Goal: Task Accomplishment & Management: Use online tool/utility

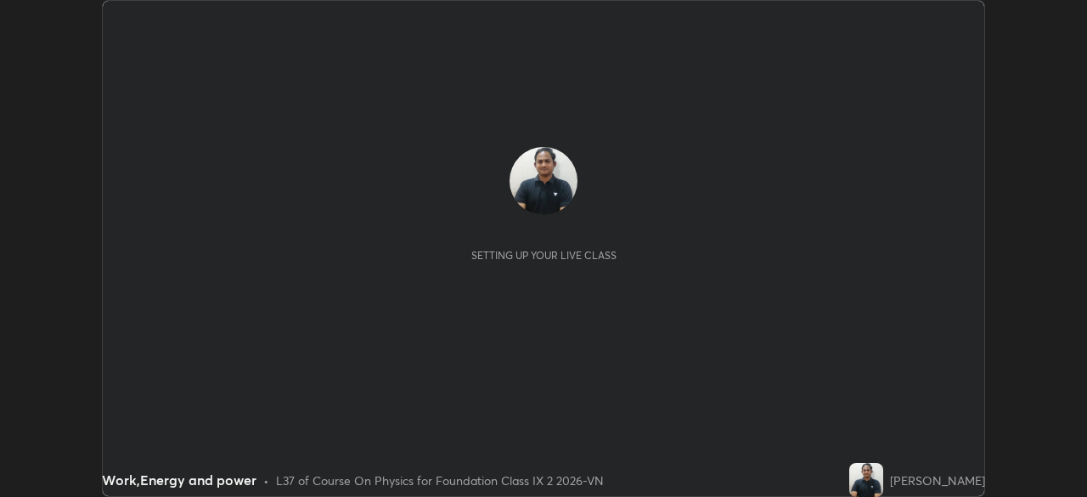
scroll to position [497, 1086]
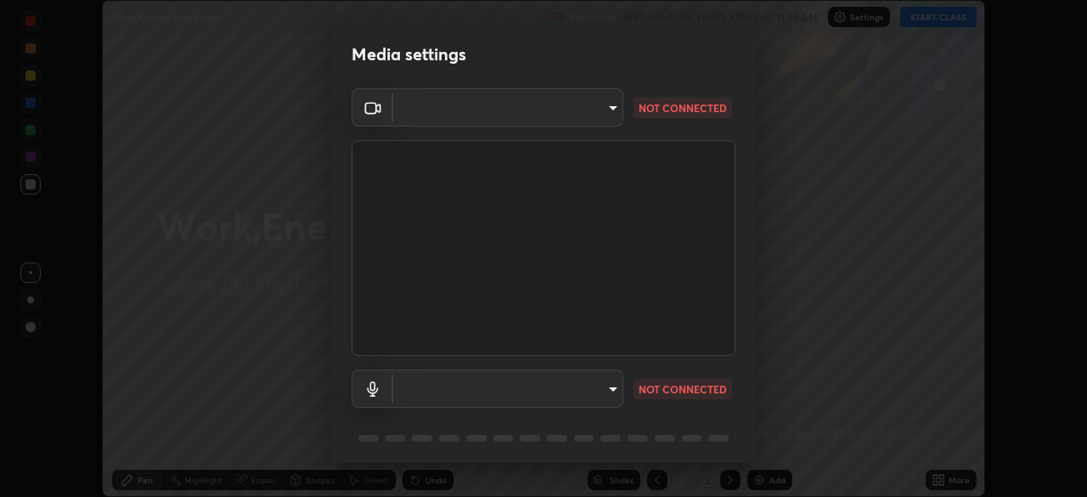
type input "9233a0e0a263b929919b735b0f084d3bf96293af2dbdf5f4a7f48b79dee29d39"
type input "communications"
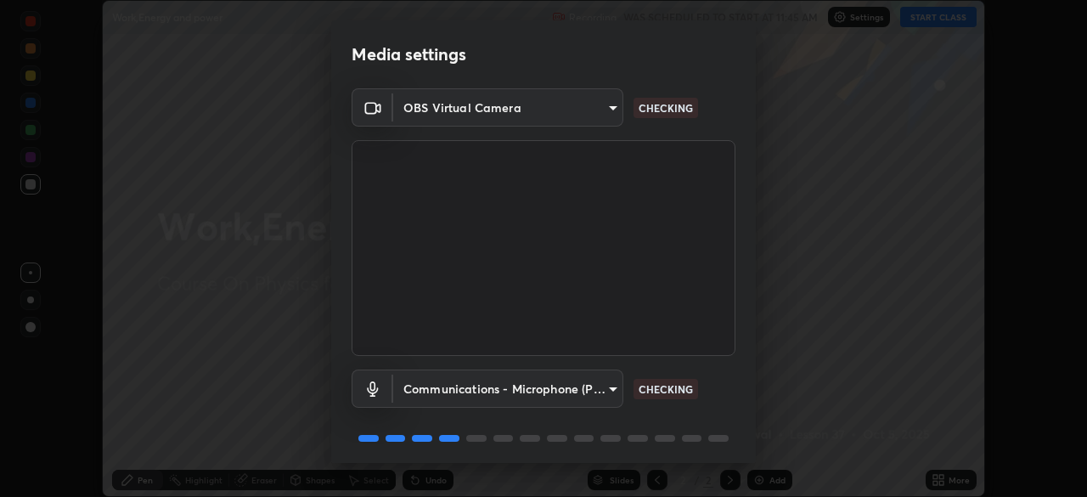
scroll to position [60, 0]
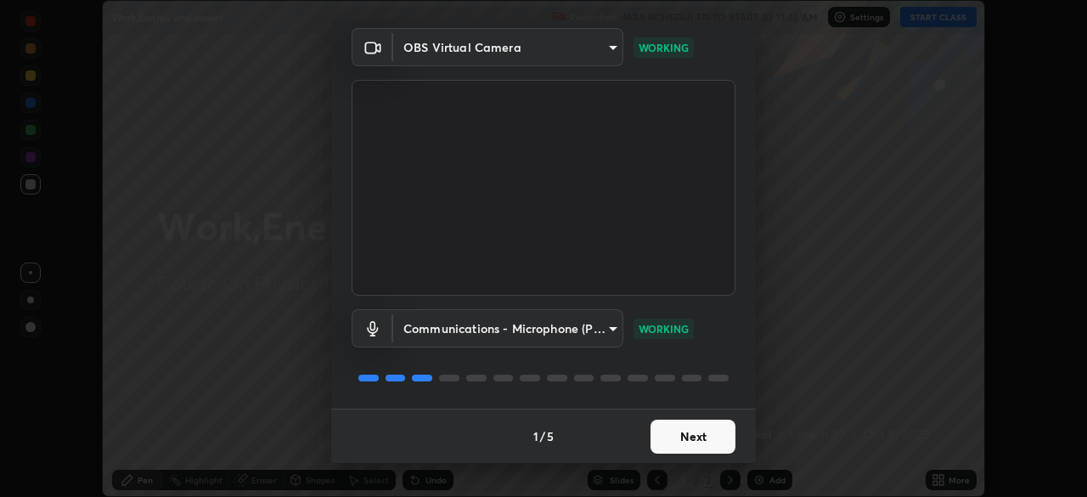
click at [572, 47] on body "Erase all Work,Energy and power Recording WAS SCHEDULED TO START AT 11:45 AM Se…" at bounding box center [543, 248] width 1087 height 497
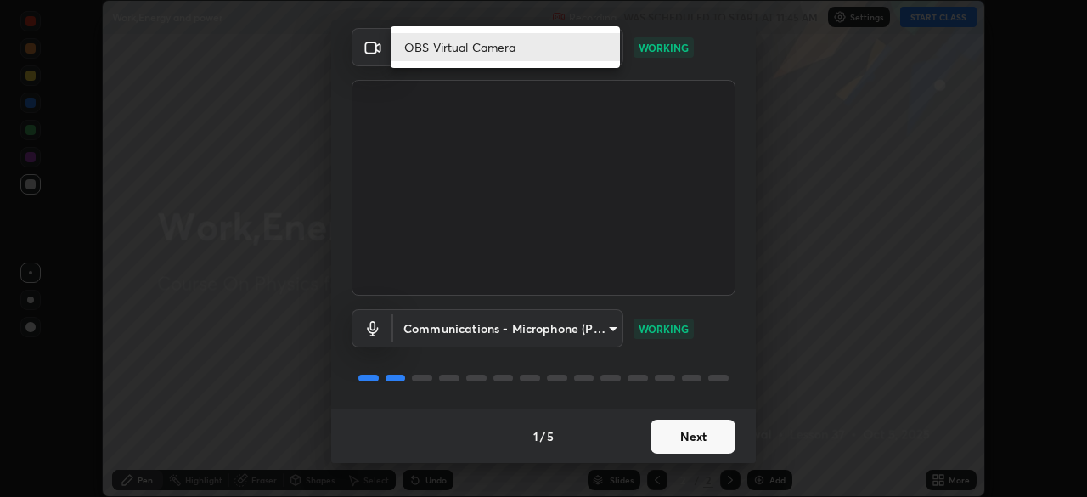
click at [510, 40] on li "OBS Virtual Camera" at bounding box center [505, 47] width 229 height 28
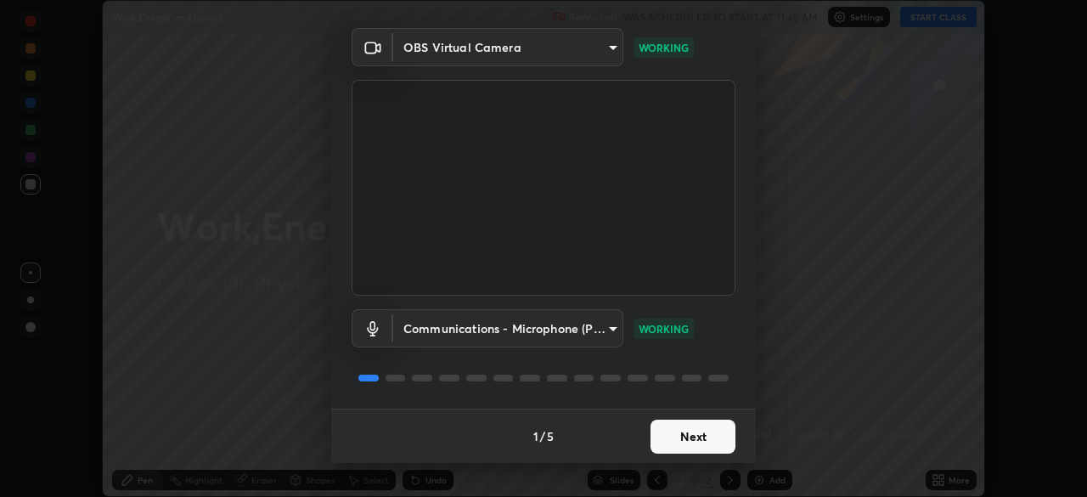
click at [528, 48] on body "Erase all Work,Energy and power Recording WAS SCHEDULED TO START AT 11:45 AM Se…" at bounding box center [543, 248] width 1087 height 497
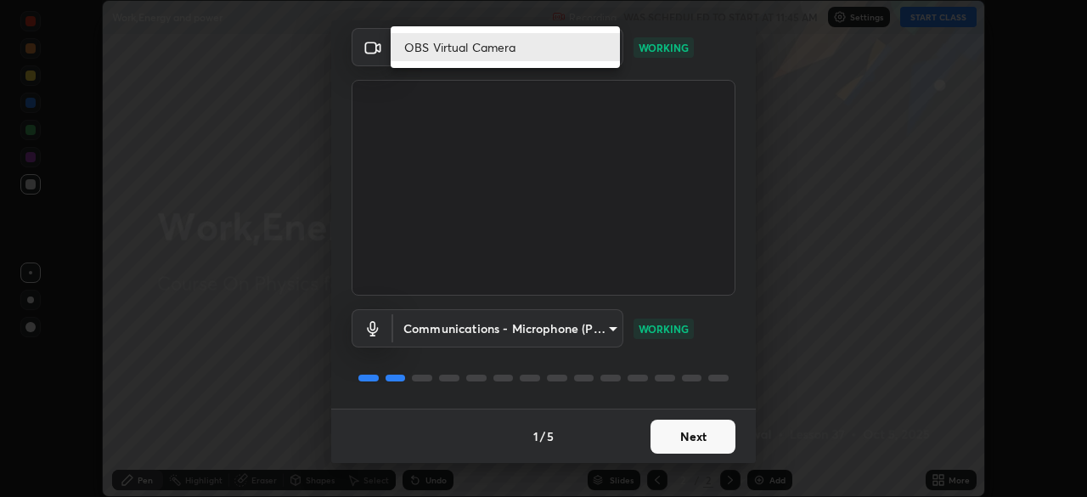
click at [548, 50] on li "OBS Virtual Camera" at bounding box center [505, 47] width 229 height 28
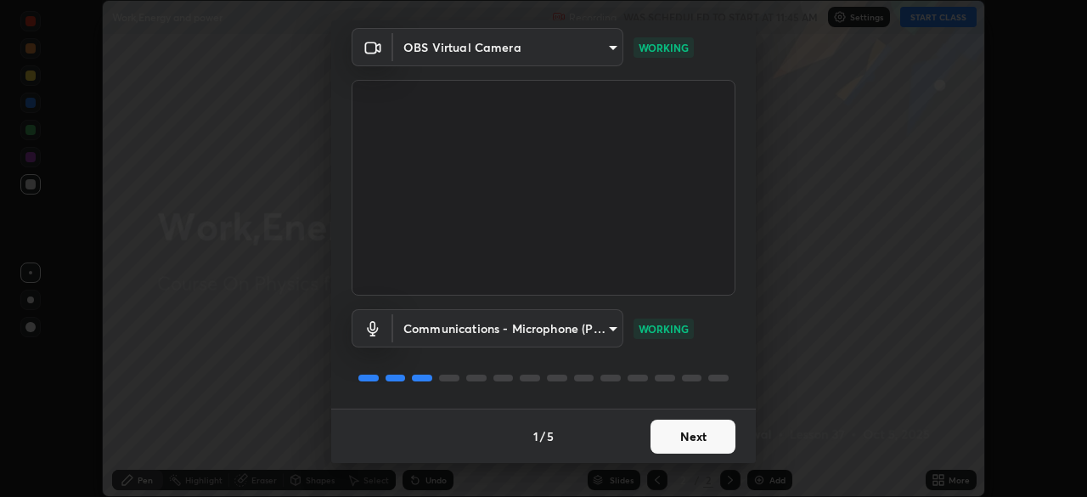
click at [693, 441] on button "Next" at bounding box center [692, 436] width 85 height 34
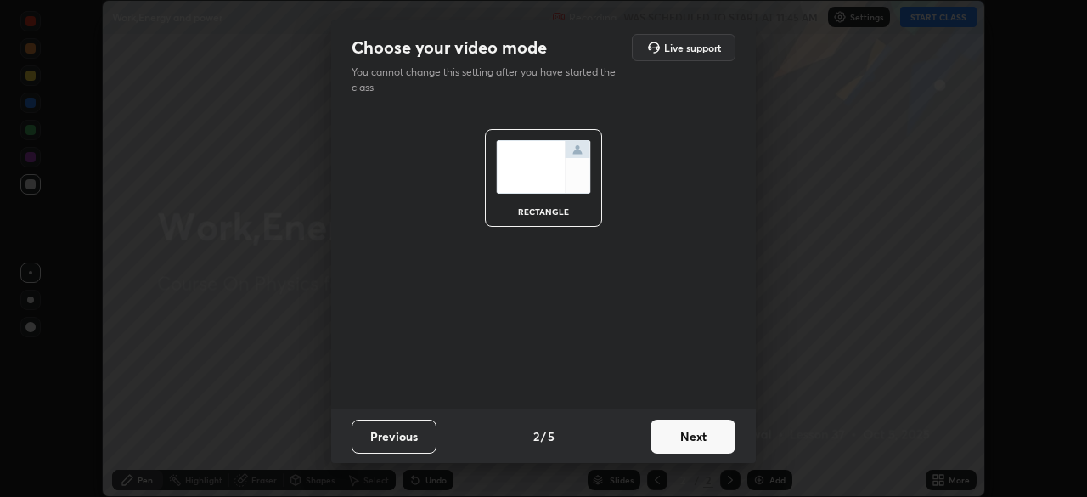
scroll to position [0, 0]
click at [706, 431] on button "Next" at bounding box center [692, 436] width 85 height 34
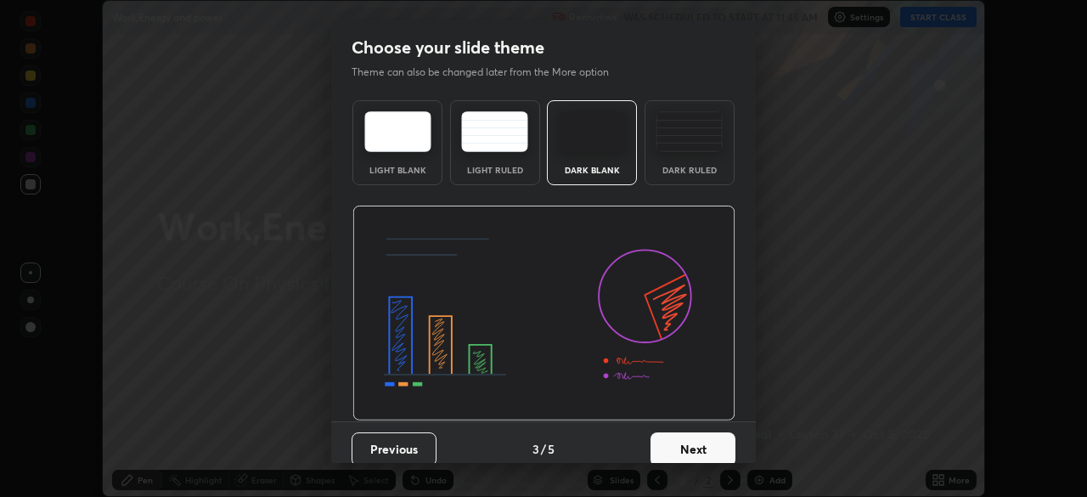
click at [706, 442] on button "Next" at bounding box center [692, 449] width 85 height 34
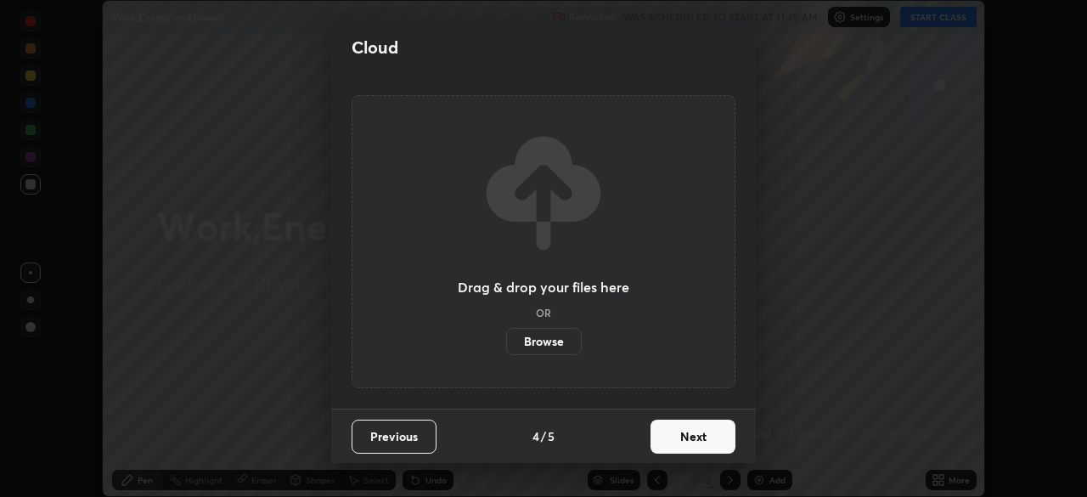
click at [697, 439] on button "Next" at bounding box center [692, 436] width 85 height 34
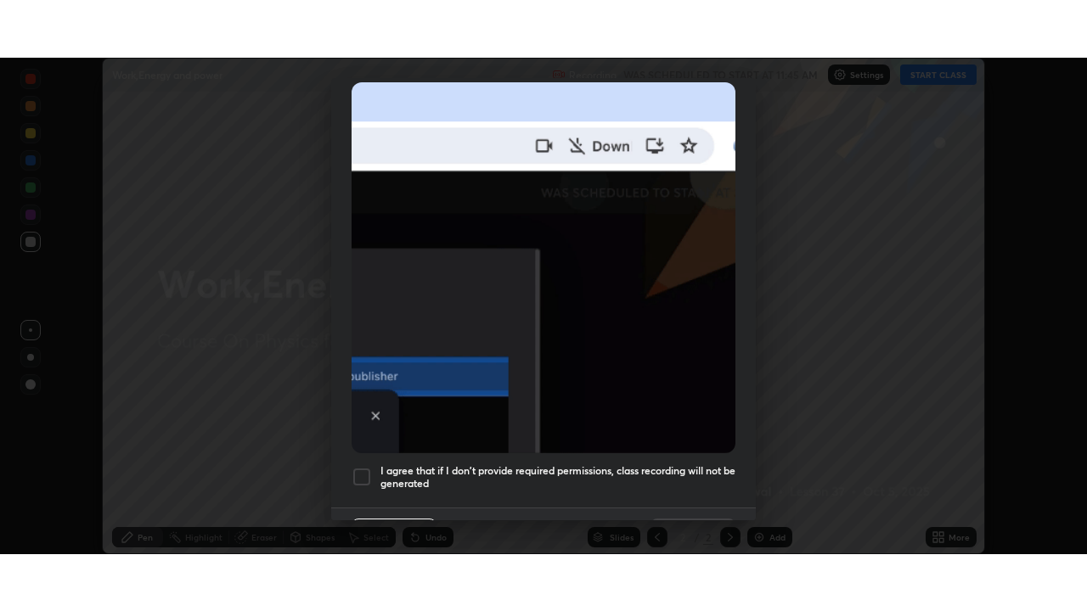
scroll to position [407, 0]
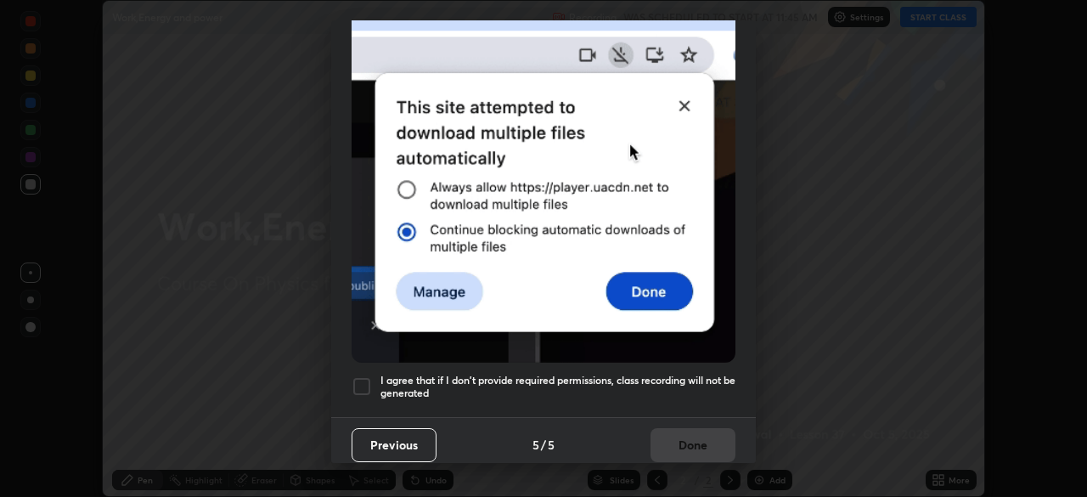
click at [672, 374] on h5 "I agree that if I don't provide required permissions, class recording will not …" at bounding box center [557, 387] width 355 height 26
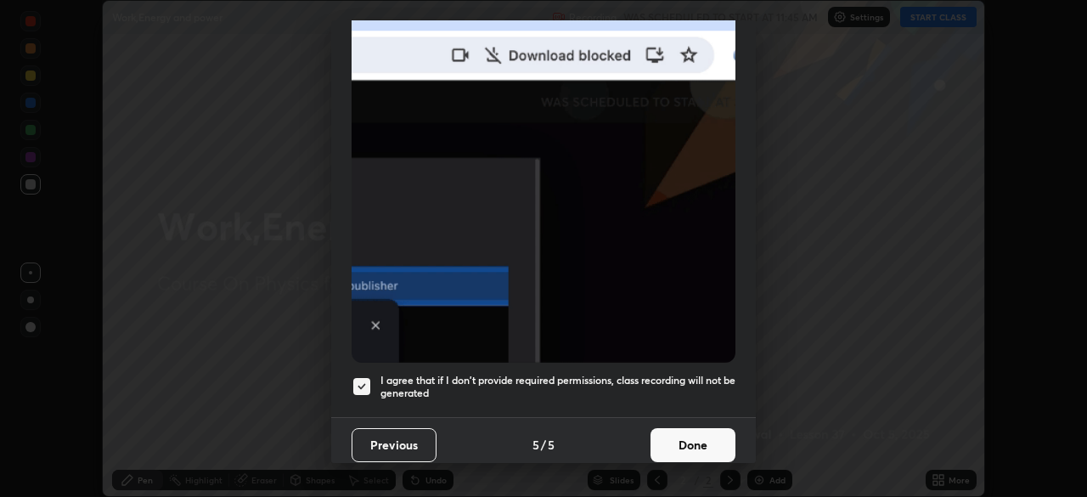
click at [674, 433] on button "Done" at bounding box center [692, 445] width 85 height 34
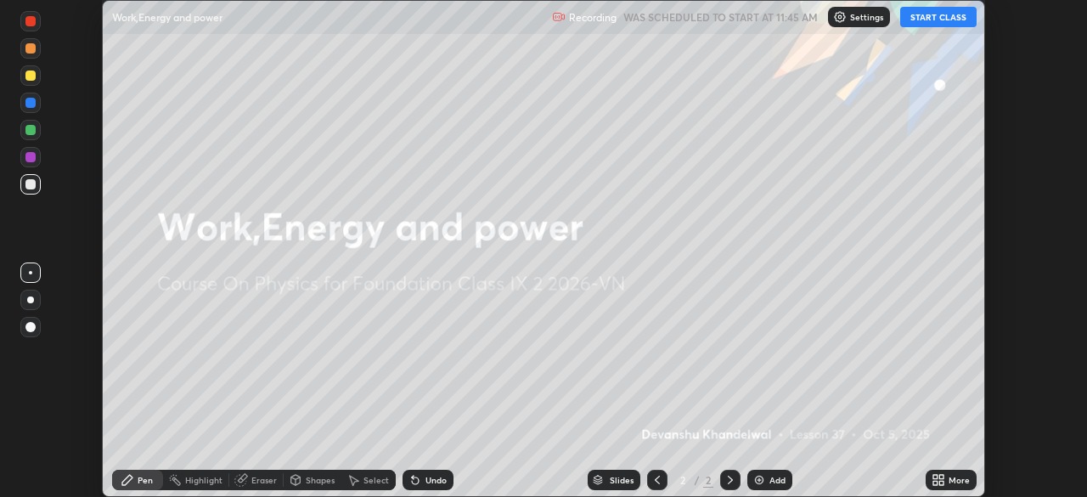
click at [938, 18] on button "START CLASS" at bounding box center [938, 17] width 76 height 20
click at [943, 477] on icon at bounding box center [941, 477] width 4 height 4
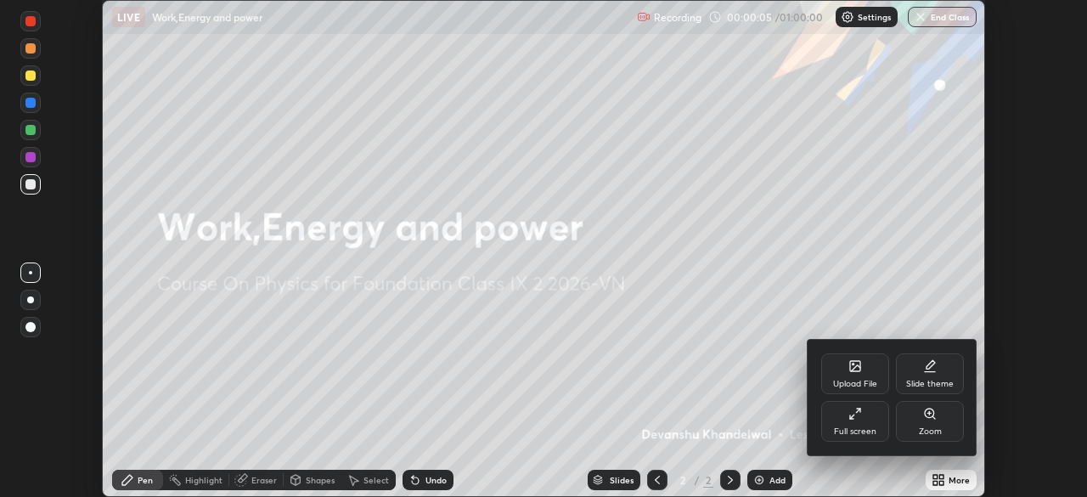
click at [839, 419] on div "Full screen" at bounding box center [855, 421] width 68 height 41
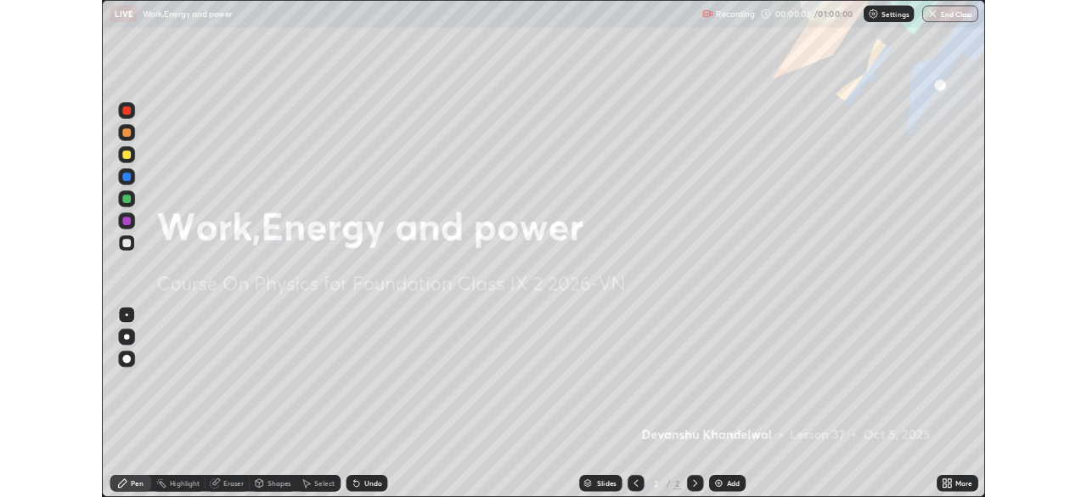
scroll to position [611, 1087]
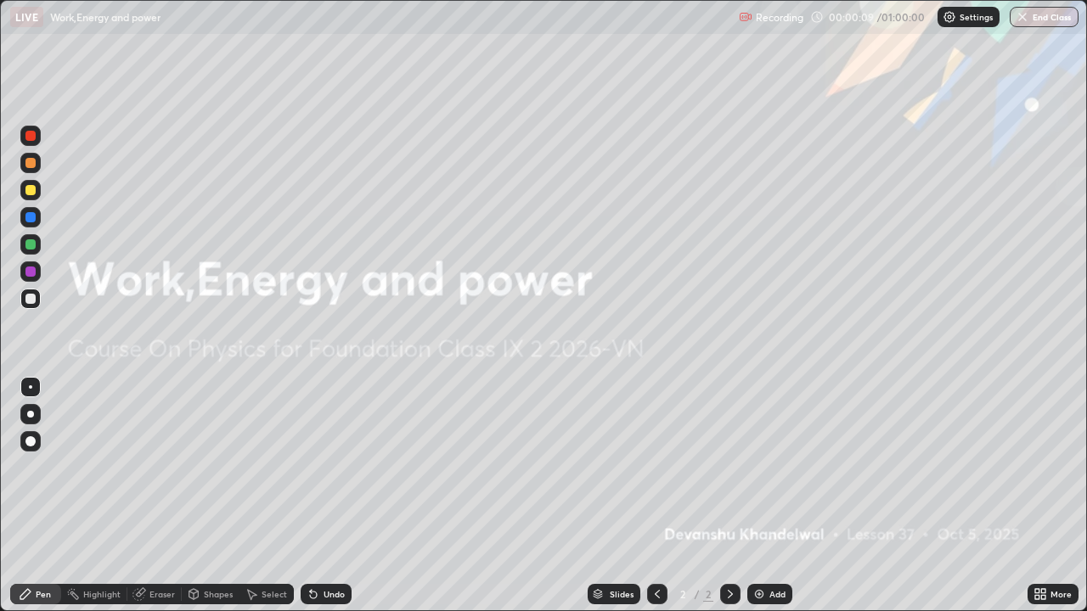
click at [755, 496] on img at bounding box center [759, 595] width 14 height 14
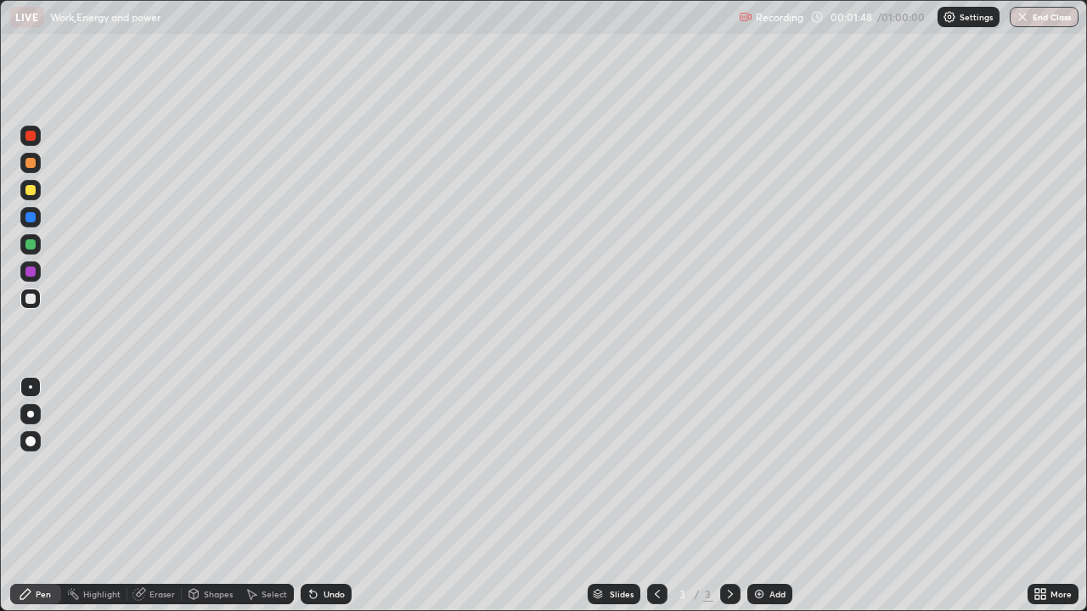
click at [328, 496] on div "Undo" at bounding box center [333, 594] width 21 height 8
click at [331, 496] on div "Undo" at bounding box center [333, 594] width 21 height 8
click at [951, 17] on img at bounding box center [949, 17] width 14 height 14
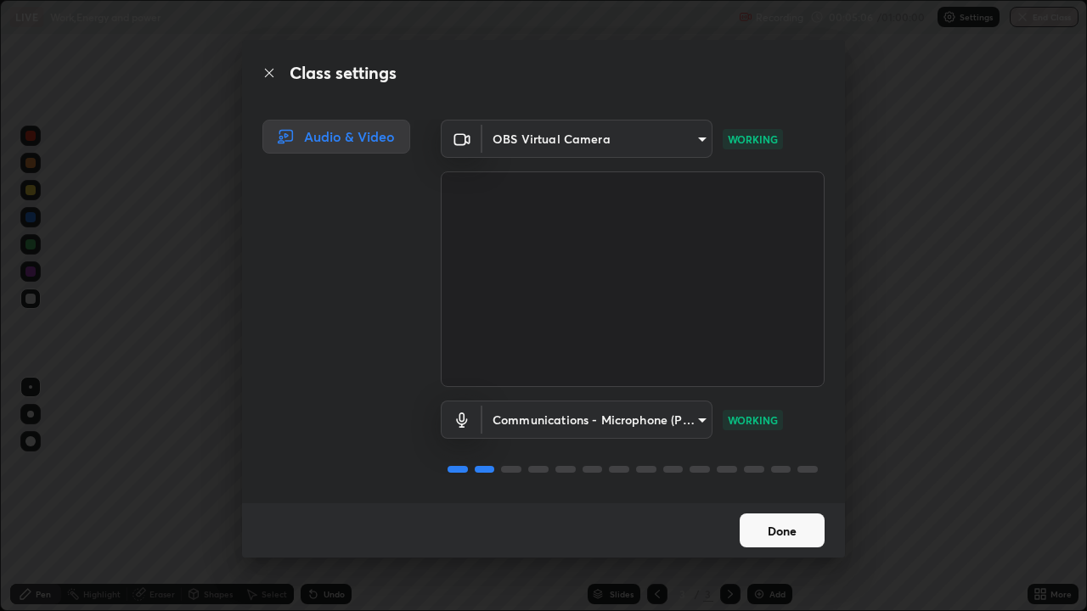
click at [777, 496] on button "Done" at bounding box center [781, 531] width 85 height 34
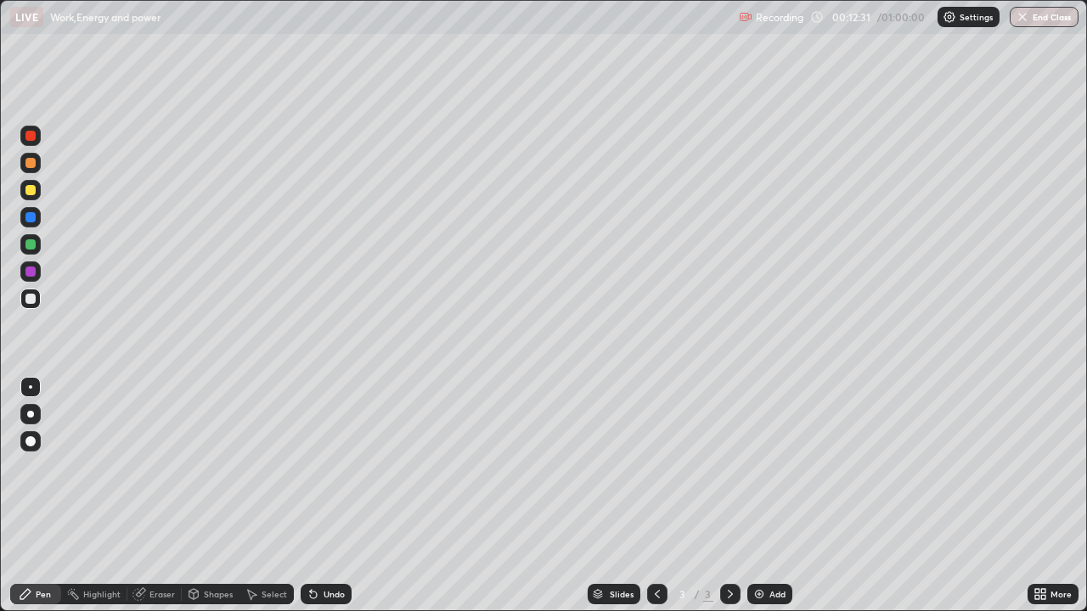
click at [767, 496] on div "Add" at bounding box center [769, 594] width 45 height 20
click at [761, 496] on img at bounding box center [759, 595] width 14 height 14
click at [440, 496] on div "Slides 5 / 5 Add" at bounding box center [689, 594] width 676 height 34
click at [323, 496] on div "Undo" at bounding box center [333, 594] width 21 height 8
click at [331, 496] on div "Undo" at bounding box center [333, 594] width 21 height 8
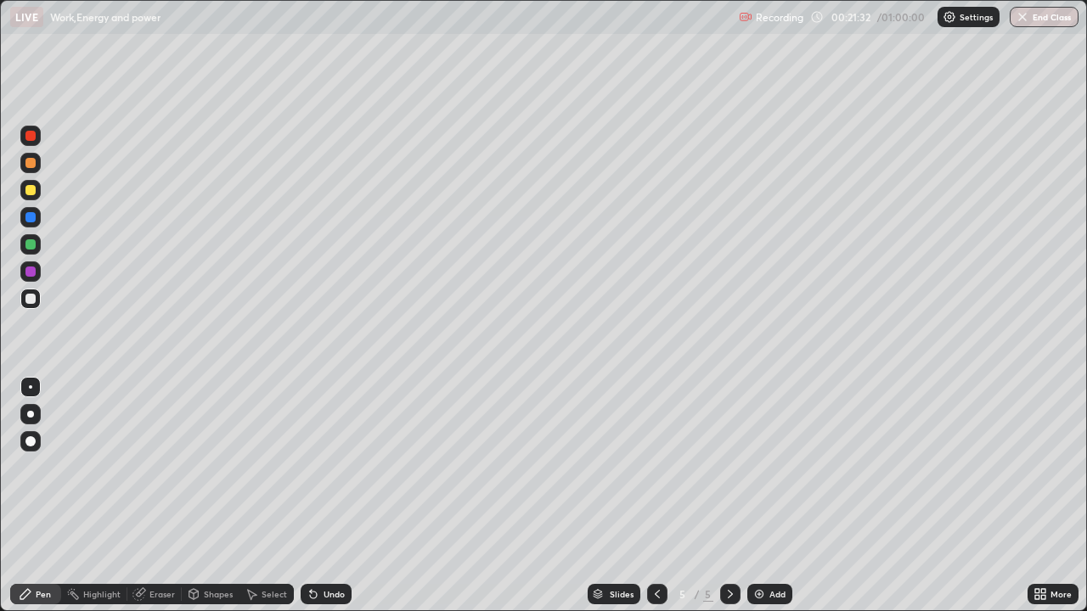
click at [762, 496] on img at bounding box center [759, 595] width 14 height 14
click at [33, 192] on div at bounding box center [30, 190] width 10 height 10
click at [654, 496] on icon at bounding box center [657, 595] width 14 height 14
click at [655, 496] on icon at bounding box center [657, 595] width 14 height 14
click at [752, 496] on img at bounding box center [759, 595] width 14 height 14
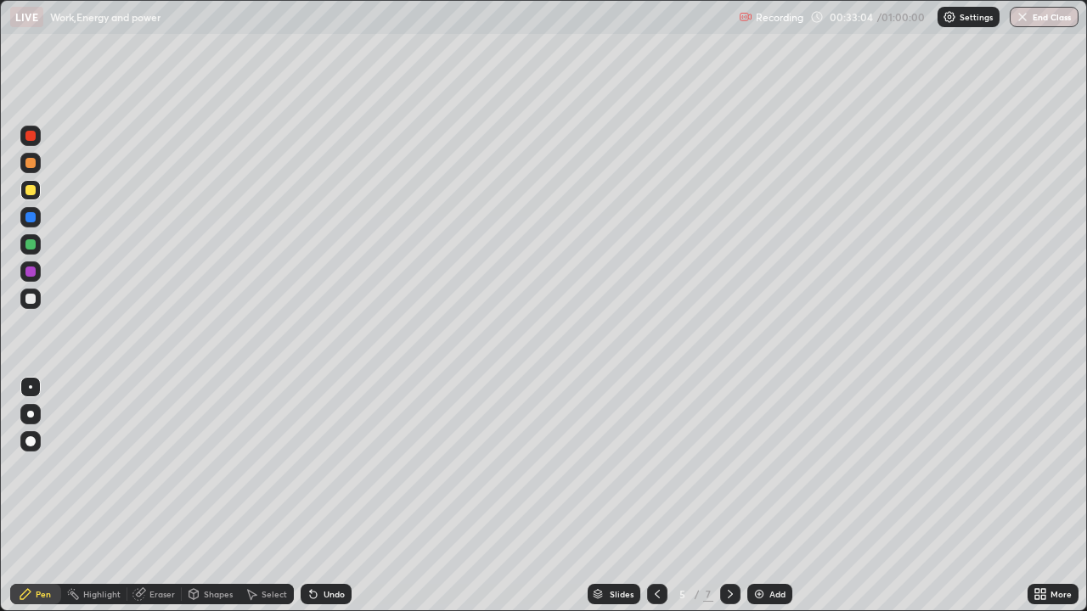
click at [329, 496] on div "Undo" at bounding box center [333, 594] width 21 height 8
click at [318, 496] on div "Undo" at bounding box center [326, 594] width 51 height 20
click at [762, 496] on img at bounding box center [759, 595] width 14 height 14
click at [30, 191] on div at bounding box center [30, 190] width 10 height 10
click at [32, 162] on div at bounding box center [30, 163] width 10 height 10
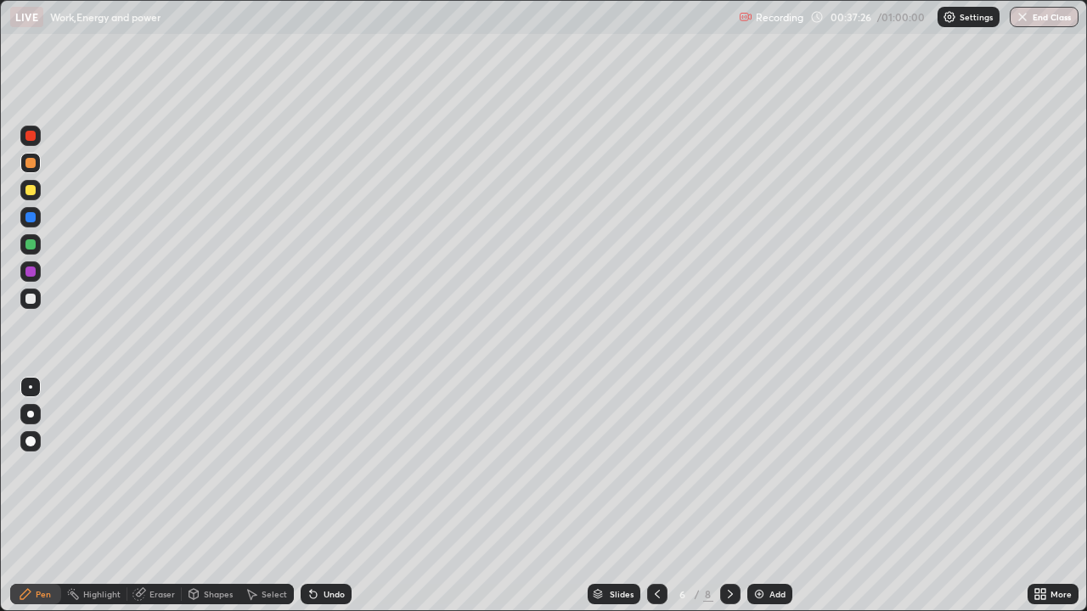
click at [30, 245] on div at bounding box center [30, 244] width 10 height 10
click at [31, 187] on div at bounding box center [30, 190] width 10 height 10
click at [763, 496] on img at bounding box center [759, 595] width 14 height 14
click at [310, 496] on icon at bounding box center [313, 595] width 7 height 7
click at [337, 496] on div "Undo" at bounding box center [333, 594] width 21 height 8
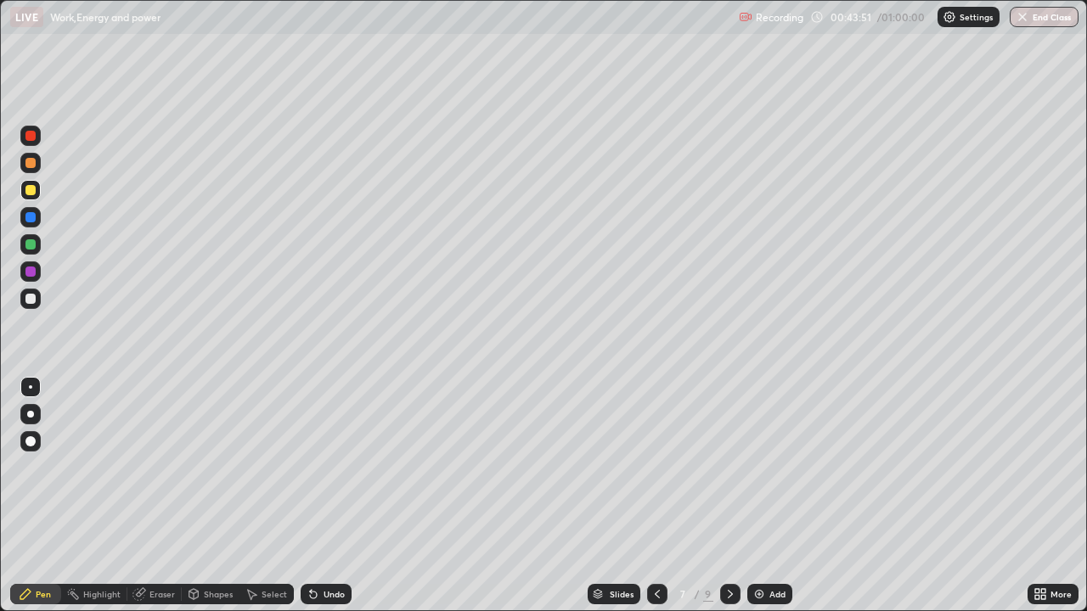
click at [314, 496] on icon at bounding box center [313, 595] width 14 height 14
click at [261, 496] on div "Select" at bounding box center [273, 594] width 25 height 8
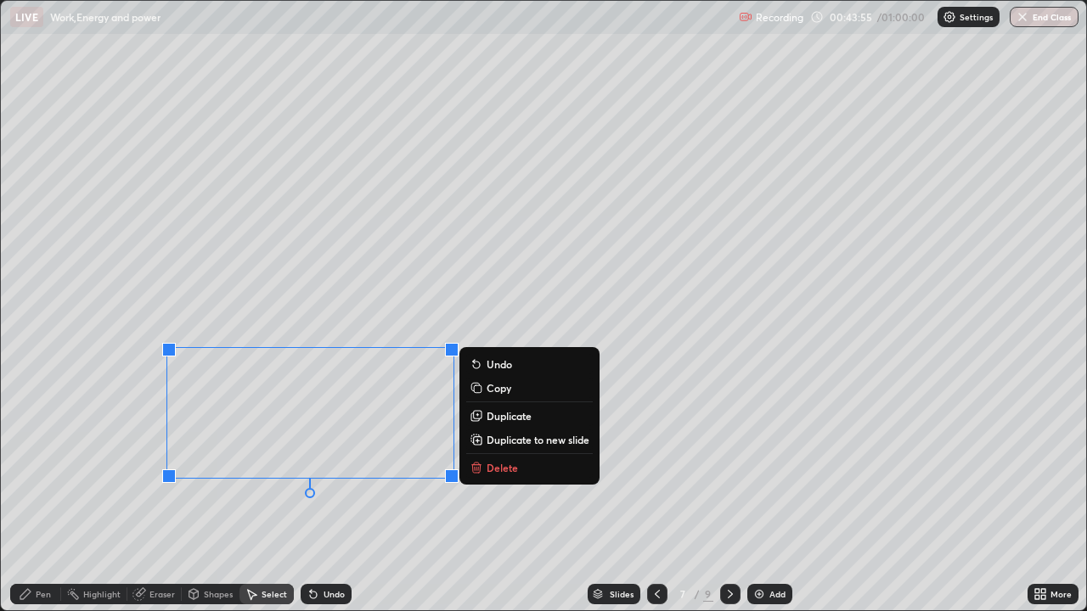
click at [525, 475] on button "Delete" at bounding box center [529, 468] width 127 height 20
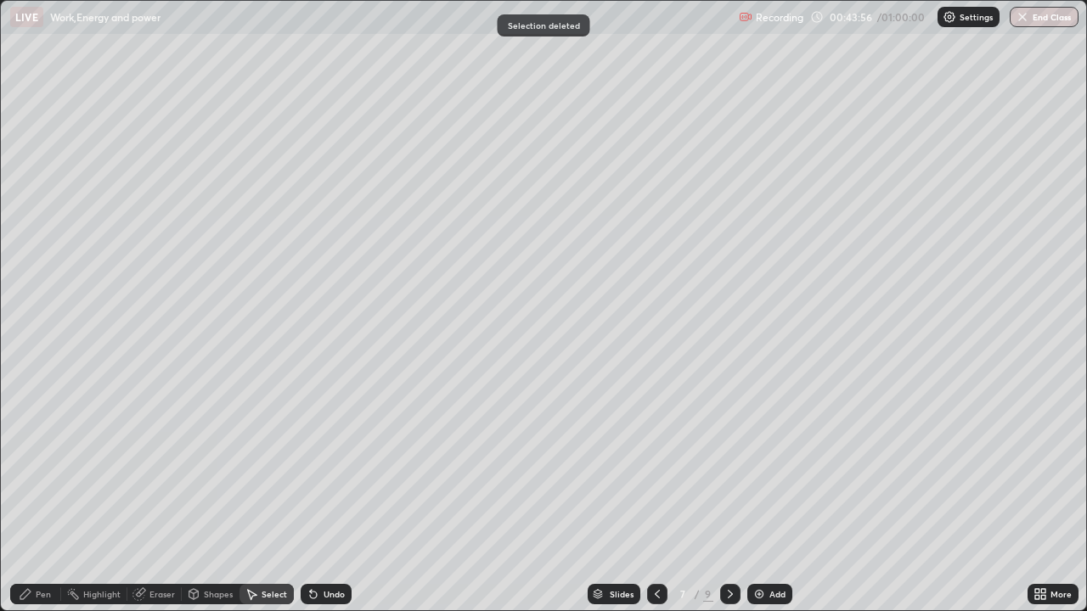
click at [53, 496] on div "Pen" at bounding box center [35, 594] width 51 height 20
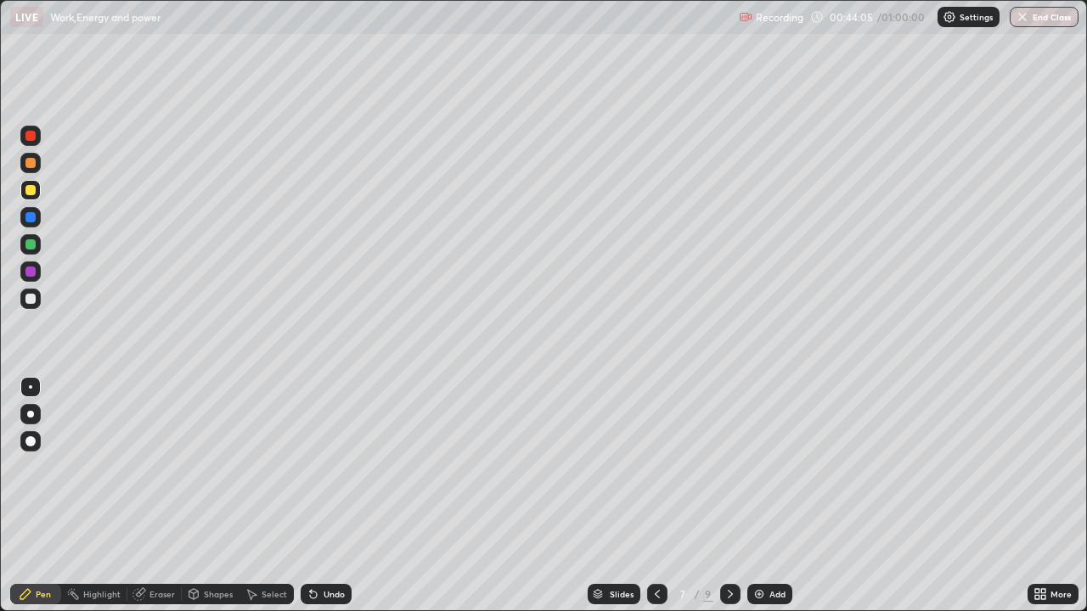
click at [31, 162] on div at bounding box center [30, 163] width 10 height 10
click at [31, 244] on div at bounding box center [30, 244] width 10 height 10
click at [318, 496] on icon at bounding box center [313, 595] width 14 height 14
click at [317, 496] on icon at bounding box center [313, 595] width 14 height 14
click at [310, 496] on icon at bounding box center [311, 591] width 2 height 2
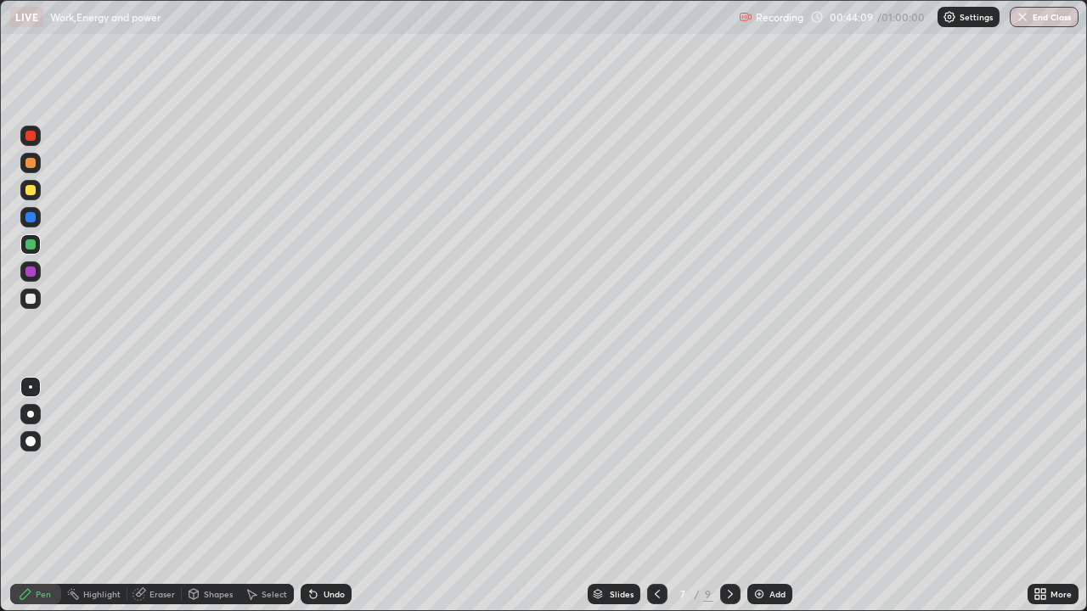
click at [317, 496] on div "Undo" at bounding box center [326, 594] width 51 height 20
click at [308, 496] on div "Undo" at bounding box center [326, 594] width 51 height 20
click at [302, 496] on div "Undo" at bounding box center [326, 594] width 51 height 20
click at [37, 217] on div at bounding box center [30, 217] width 20 height 20
click at [29, 165] on div at bounding box center [30, 163] width 10 height 10
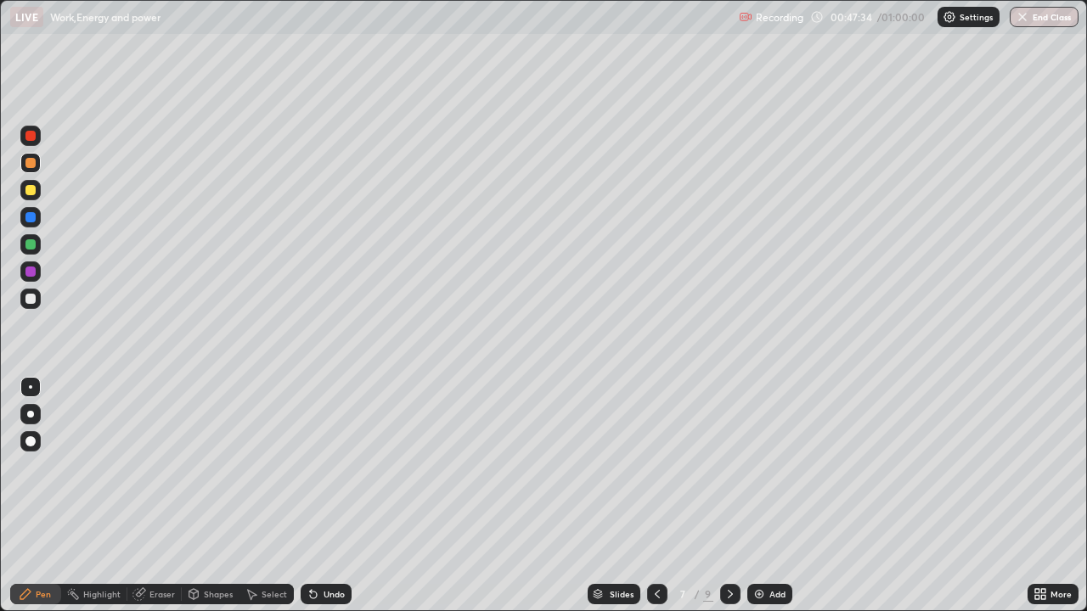
click at [31, 414] on div at bounding box center [30, 414] width 7 height 7
click at [32, 180] on div at bounding box center [30, 190] width 20 height 20
click at [31, 244] on div at bounding box center [30, 244] width 10 height 10
click at [320, 496] on div "Undo" at bounding box center [326, 594] width 51 height 20
click at [322, 496] on div "Undo" at bounding box center [326, 594] width 51 height 20
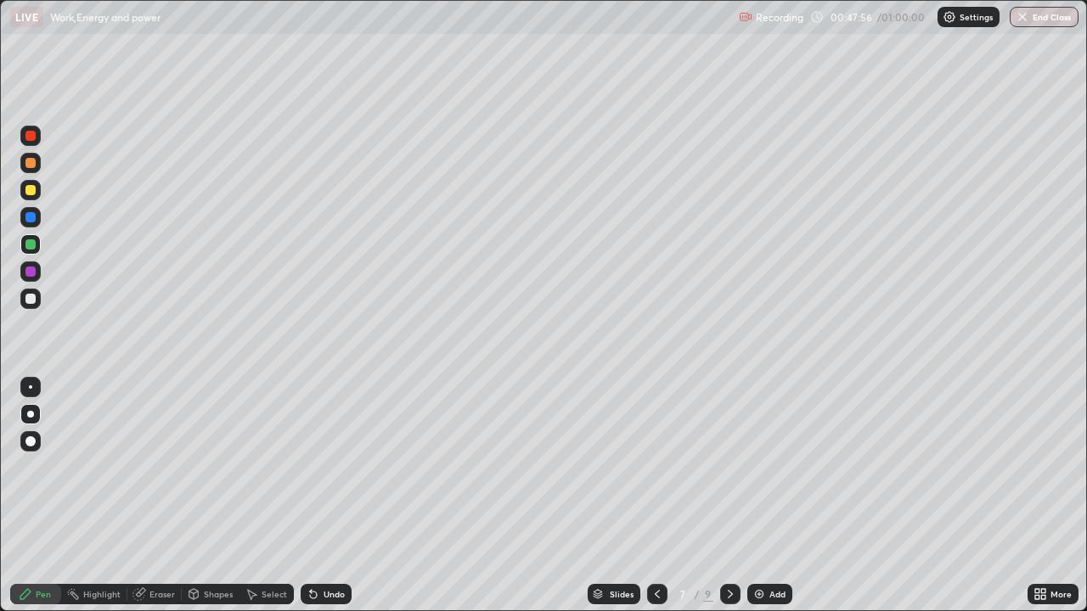
click at [329, 496] on div "Undo" at bounding box center [333, 594] width 21 height 8
click at [161, 496] on div "Eraser" at bounding box center [154, 594] width 54 height 20
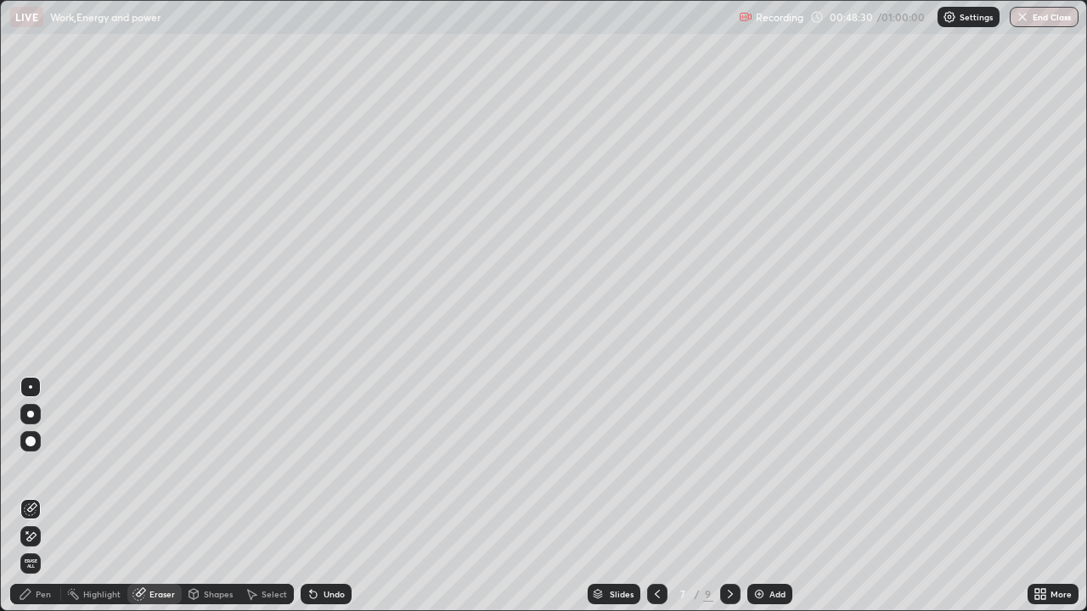
click at [37, 496] on div "Pen" at bounding box center [43, 594] width 15 height 8
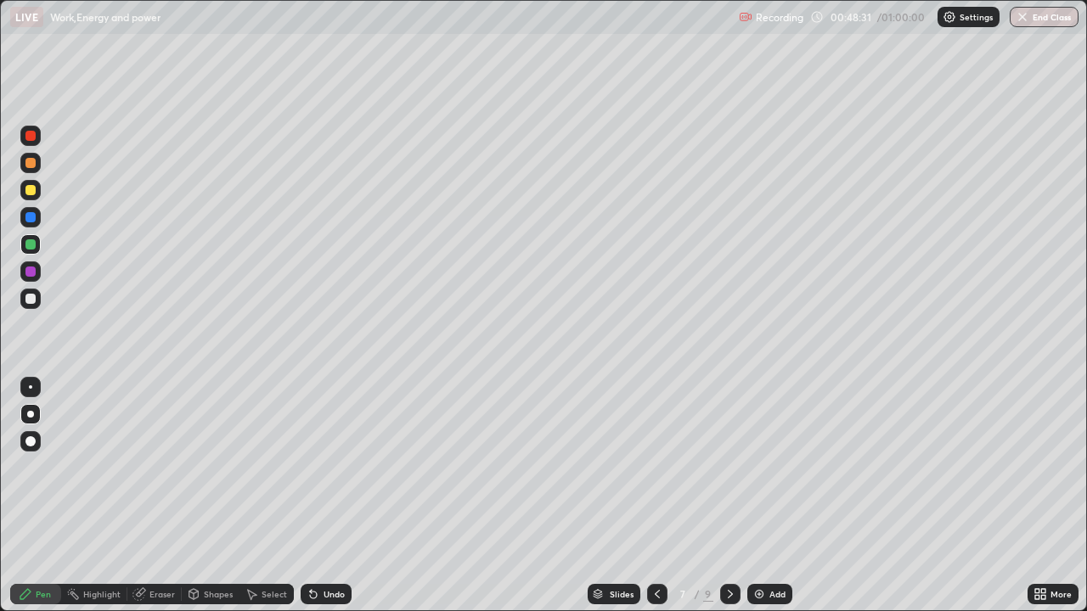
click at [31, 215] on div at bounding box center [30, 217] width 10 height 10
click at [232, 496] on div "Shapes" at bounding box center [211, 594] width 58 height 20
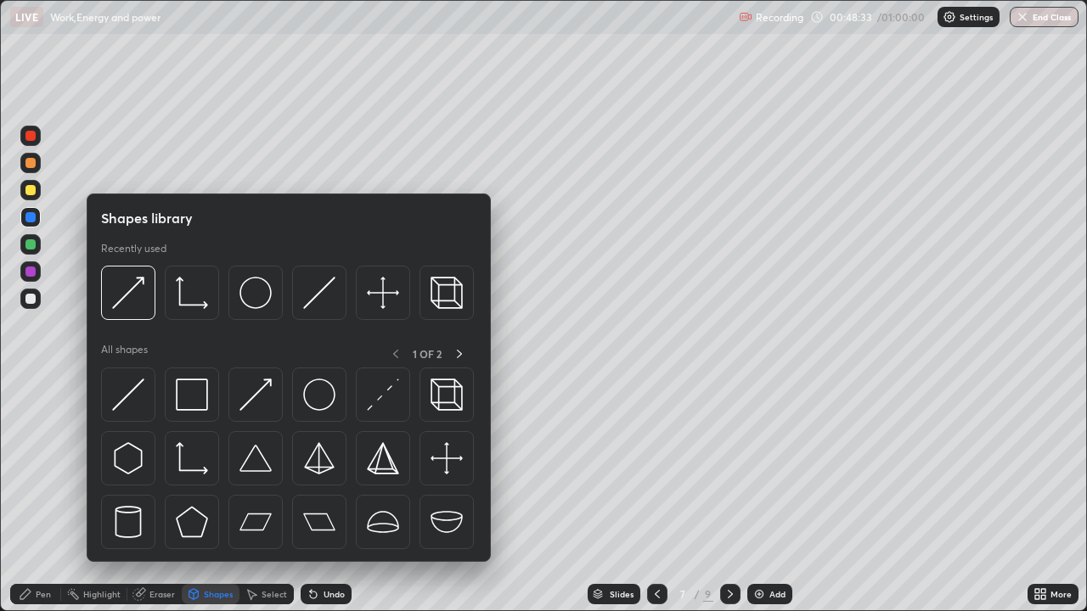
click at [151, 496] on div "Eraser" at bounding box center [161, 594] width 25 height 8
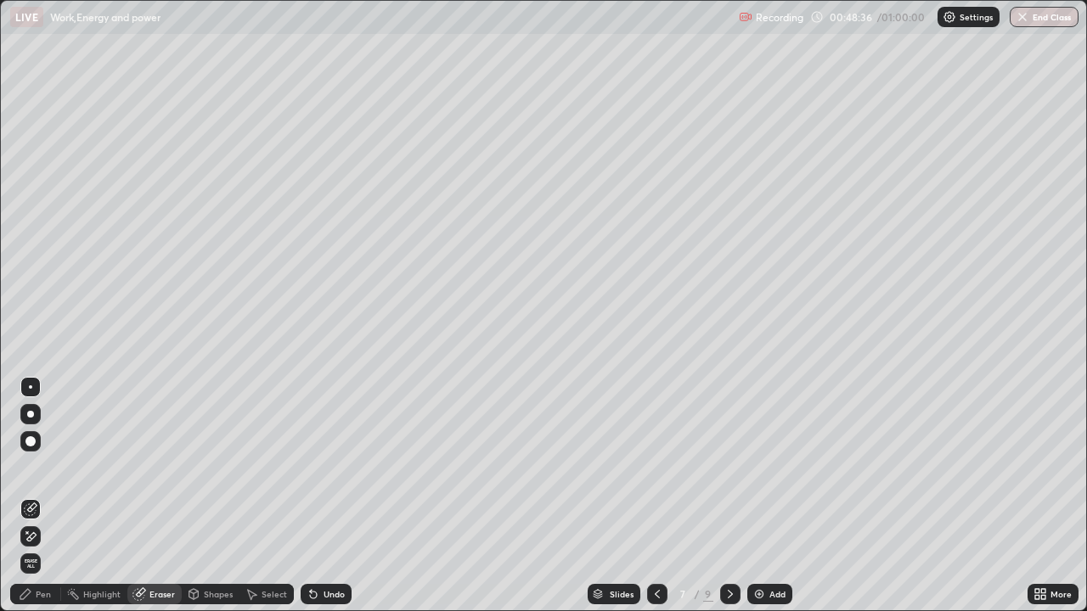
click at [17, 496] on div "Pen" at bounding box center [35, 594] width 51 height 20
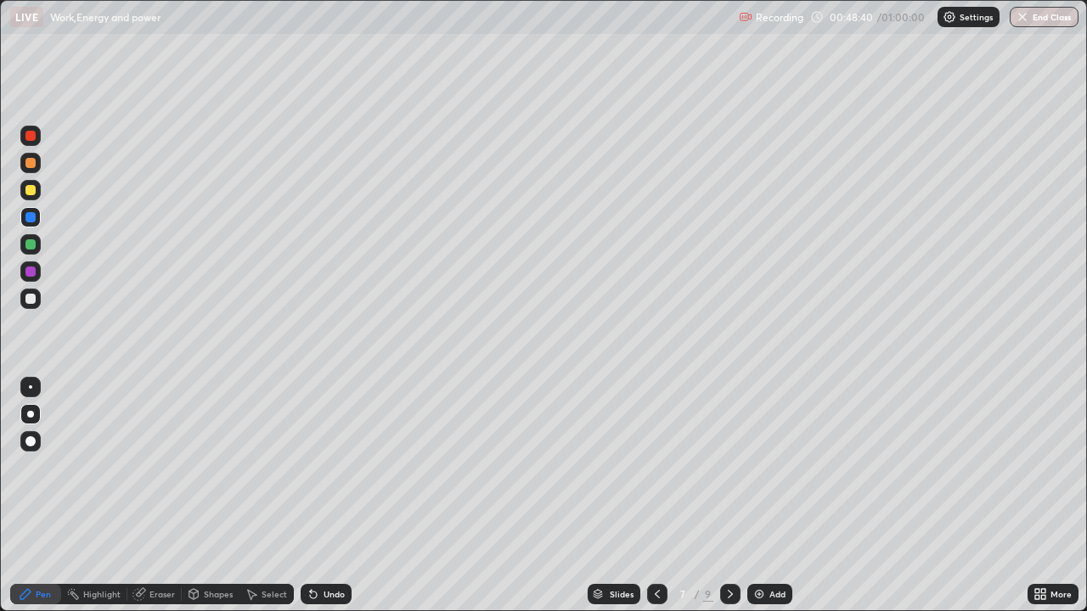
click at [25, 190] on div at bounding box center [30, 190] width 10 height 10
click at [330, 496] on div "Undo" at bounding box center [333, 594] width 21 height 8
click at [40, 239] on div at bounding box center [30, 244] width 20 height 27
click at [147, 496] on div "Eraser" at bounding box center [154, 594] width 54 height 20
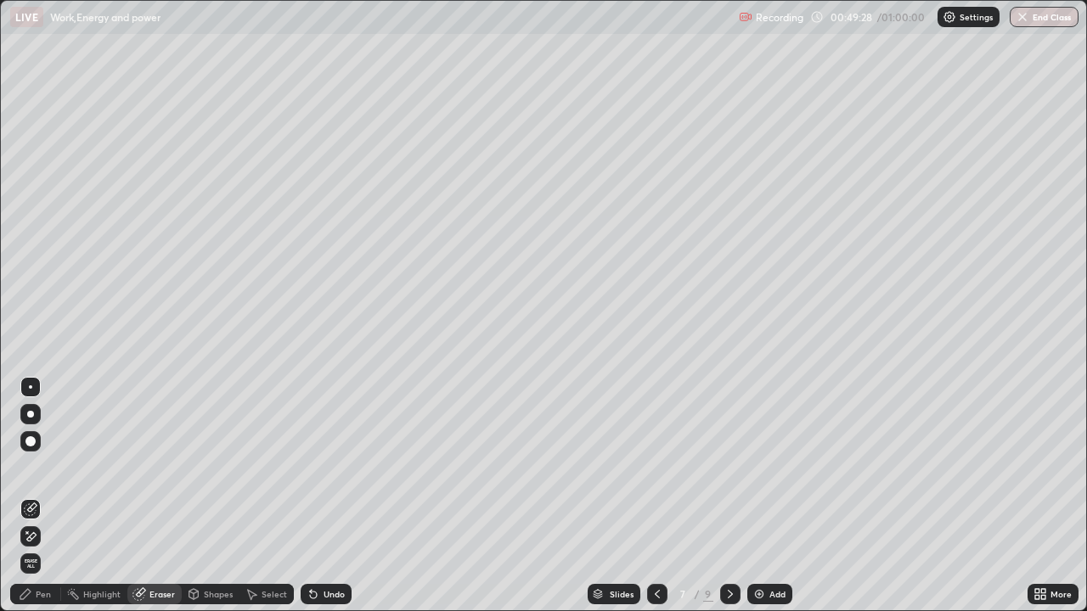
click at [24, 496] on icon at bounding box center [25, 594] width 10 height 10
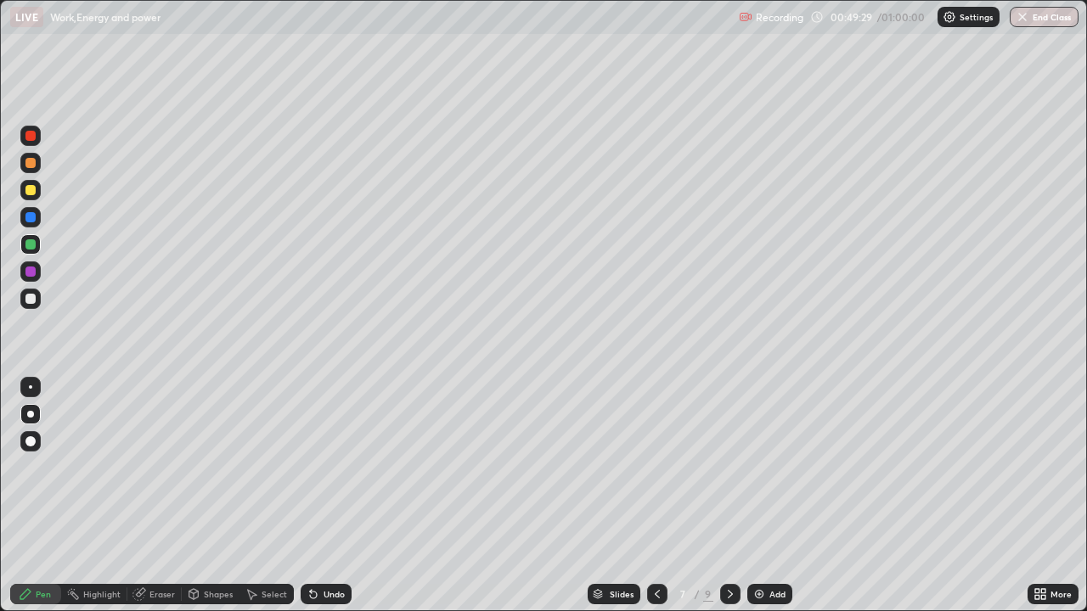
click at [26, 219] on div at bounding box center [30, 217] width 10 height 10
click at [310, 496] on icon at bounding box center [311, 591] width 2 height 2
click at [662, 496] on div at bounding box center [657, 594] width 20 height 20
click at [728, 496] on div at bounding box center [730, 594] width 20 height 20
click at [721, 496] on div at bounding box center [730, 594] width 20 height 34
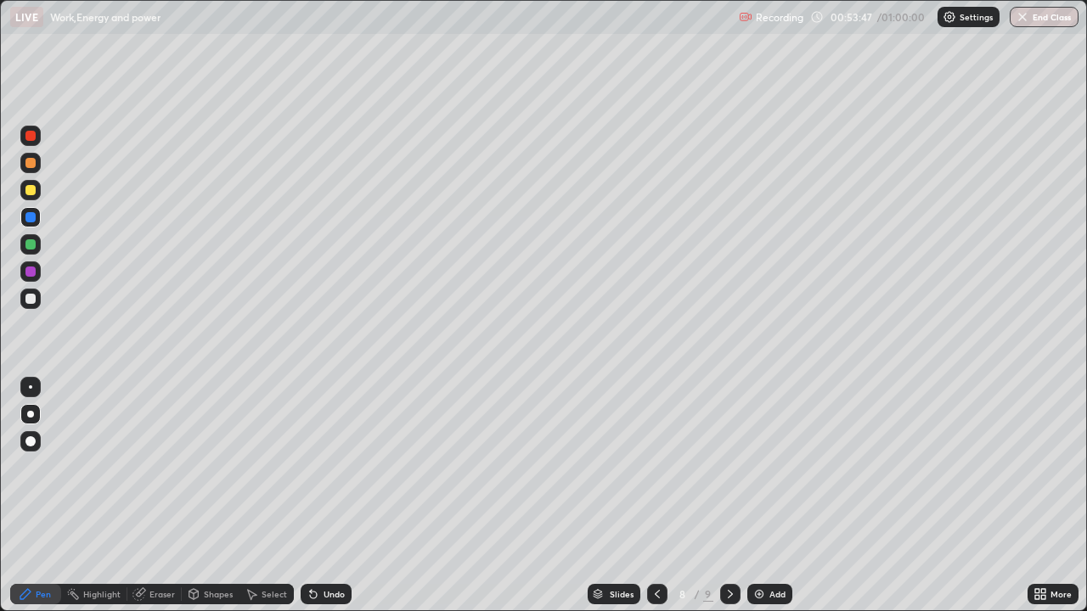
click at [778, 496] on div "Add" at bounding box center [769, 594] width 45 height 20
click at [1031, 20] on button "End Class" at bounding box center [1044, 17] width 67 height 20
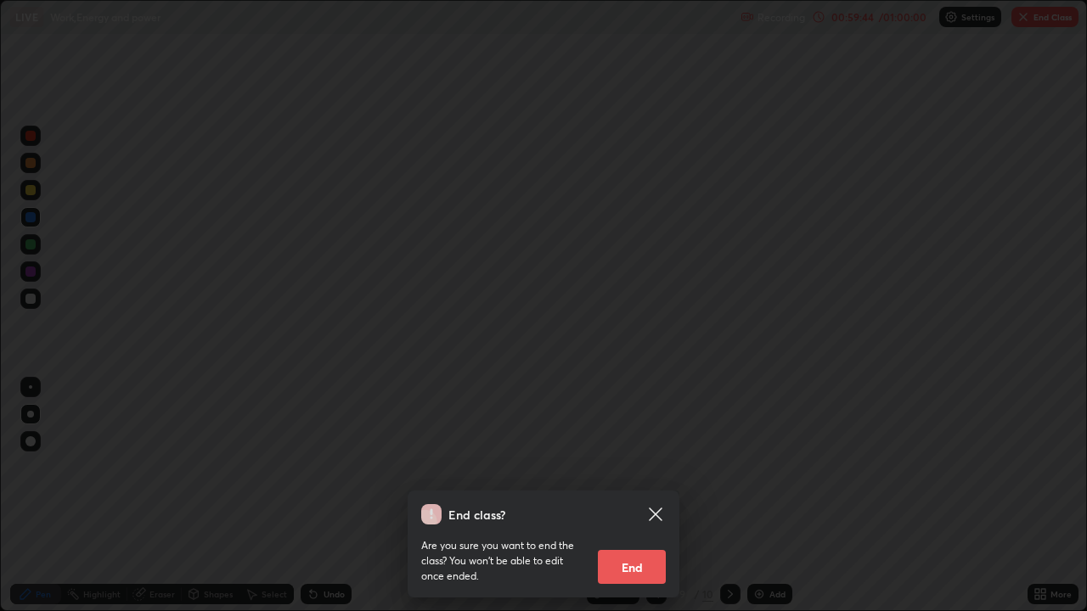
click at [634, 496] on button "End" at bounding box center [632, 567] width 68 height 34
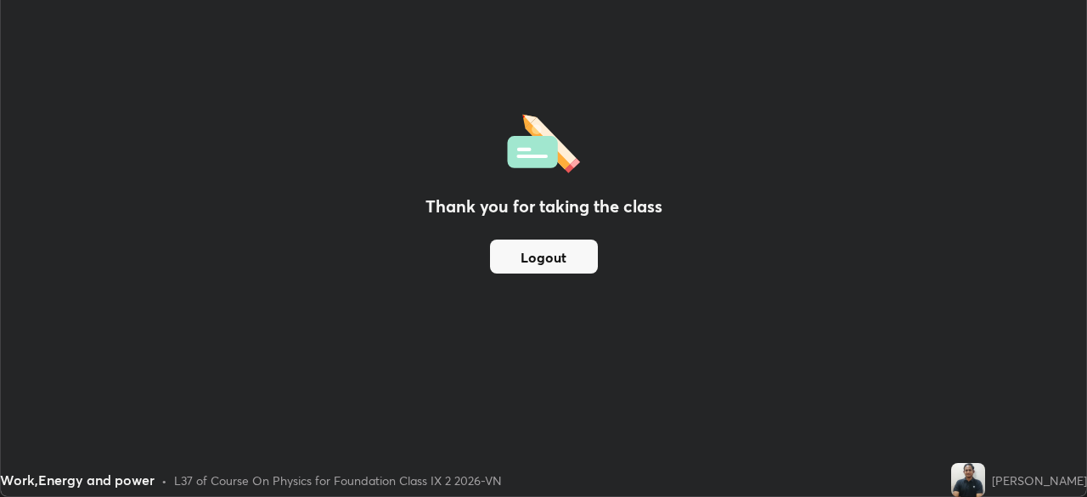
scroll to position [84404, 83814]
